Goal: Find specific page/section: Find specific page/section

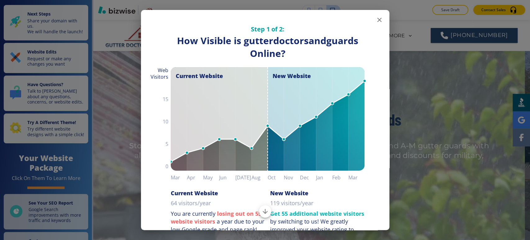
click at [377, 20] on icon "button" at bounding box center [379, 19] width 7 height 7
